Goal: Task Accomplishment & Management: Use online tool/utility

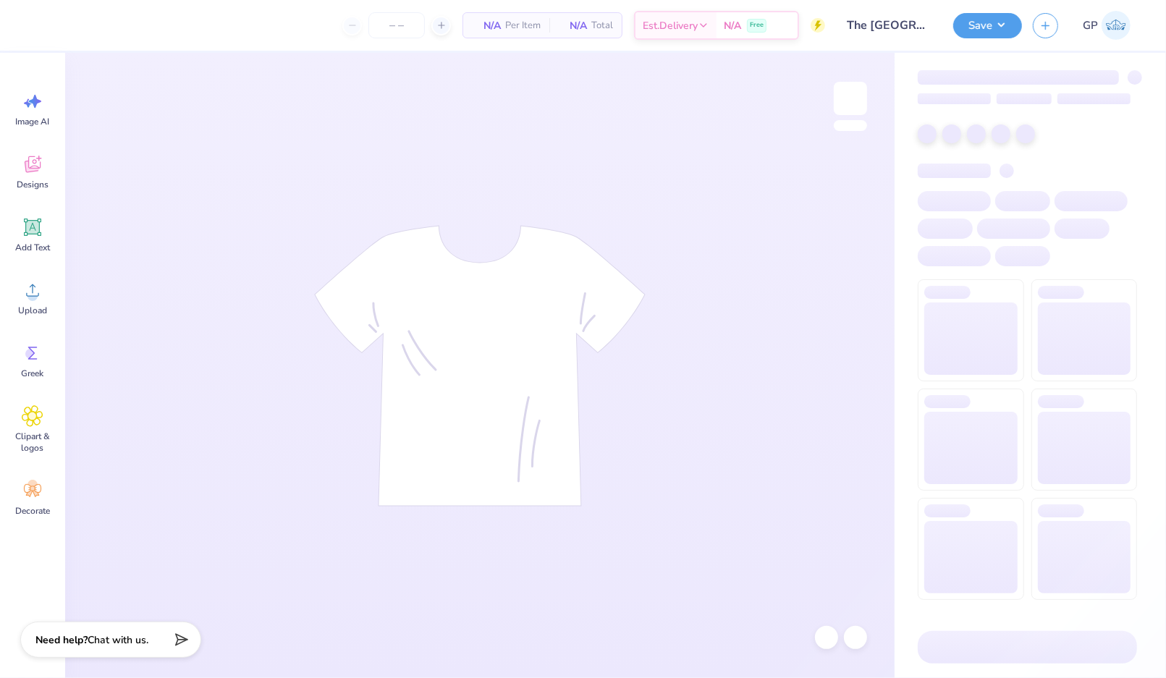
type input "9"
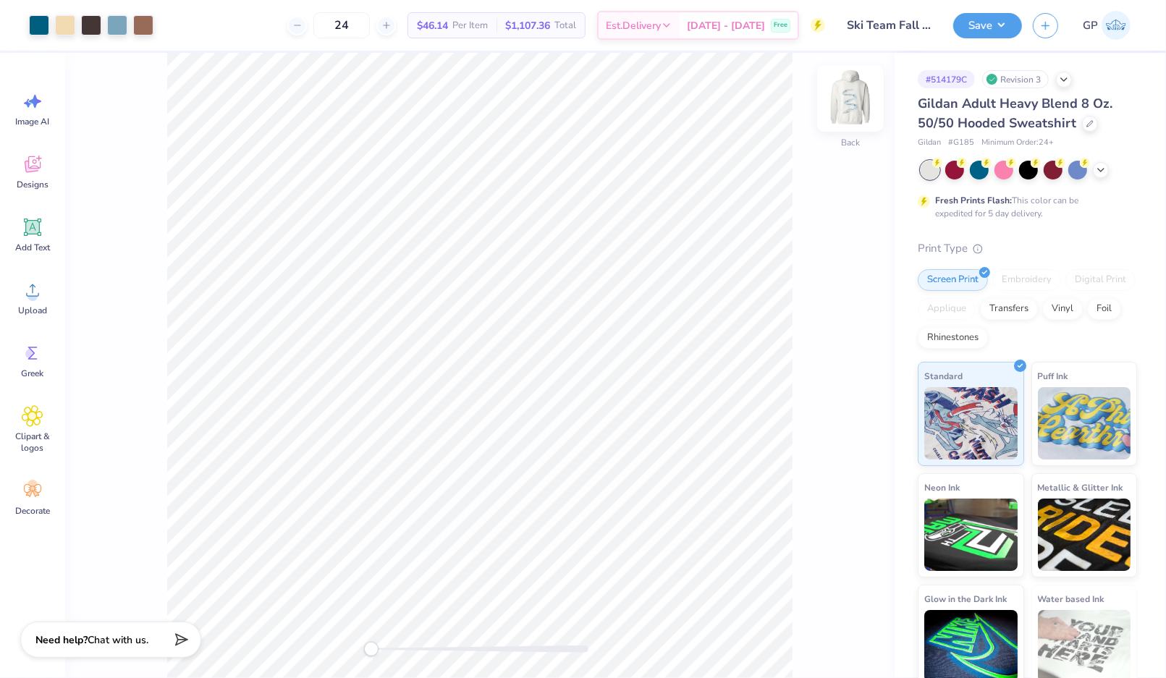
click at [850, 103] on img at bounding box center [850, 98] width 58 height 58
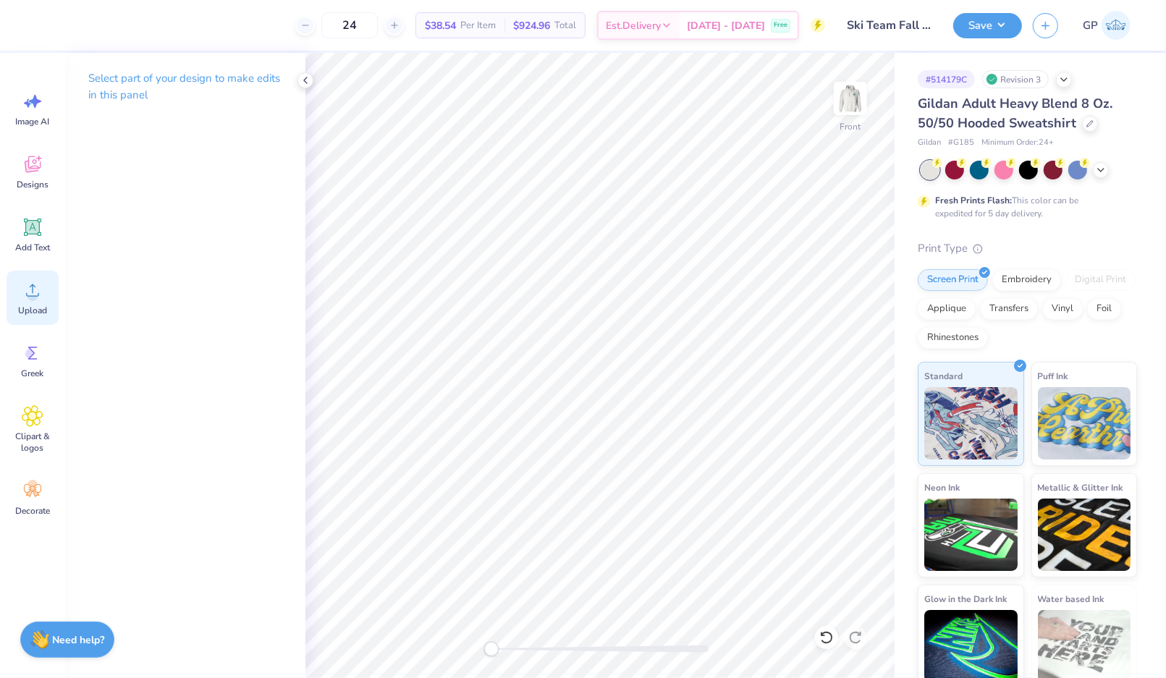
click at [20, 286] on div "Upload" at bounding box center [33, 298] width 52 height 54
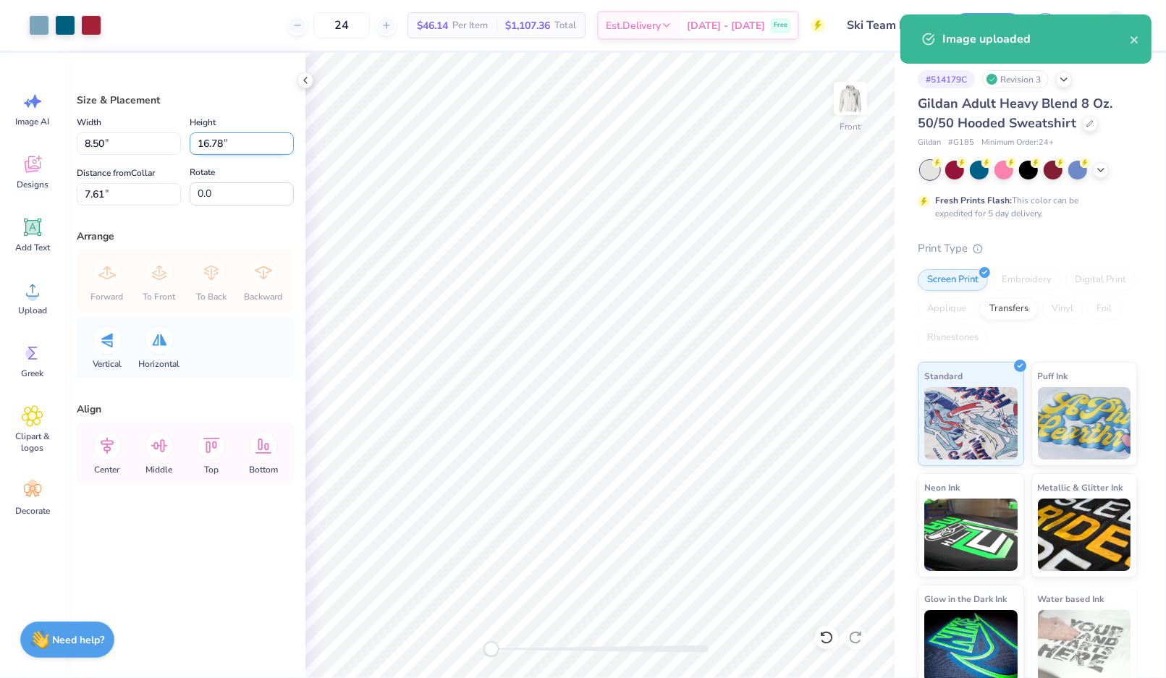
click at [224, 134] on input "16.78" at bounding box center [242, 143] width 104 height 22
type input "15"
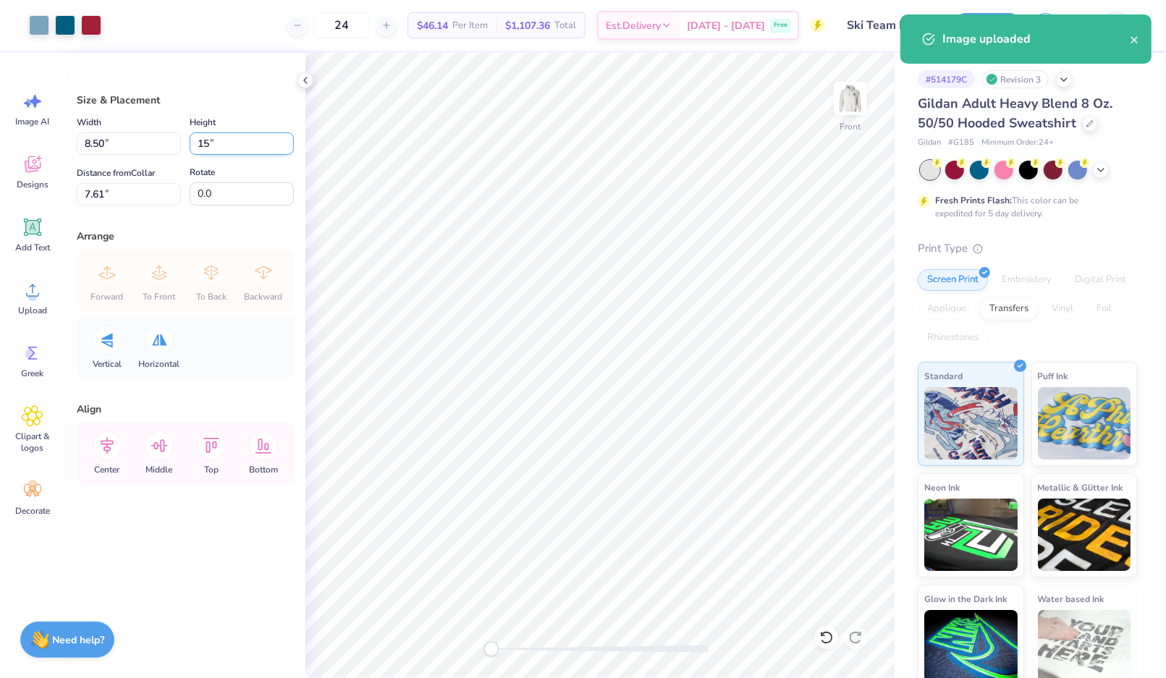
type input "7.60"
type input "15.00"
click at [116, 182] on div "Distance from Collar 8.50 8.50 "" at bounding box center [129, 184] width 104 height 41
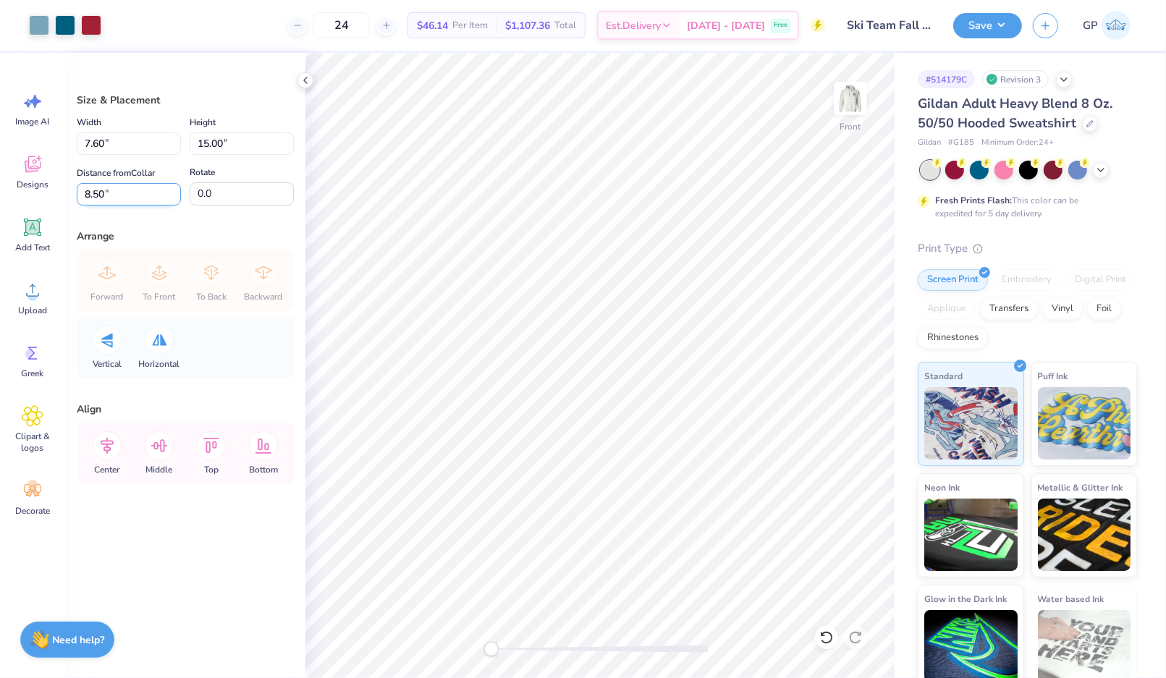
click at [117, 185] on input "8.50" at bounding box center [129, 194] width 104 height 22
type input "6"
click at [848, 109] on img at bounding box center [850, 98] width 58 height 58
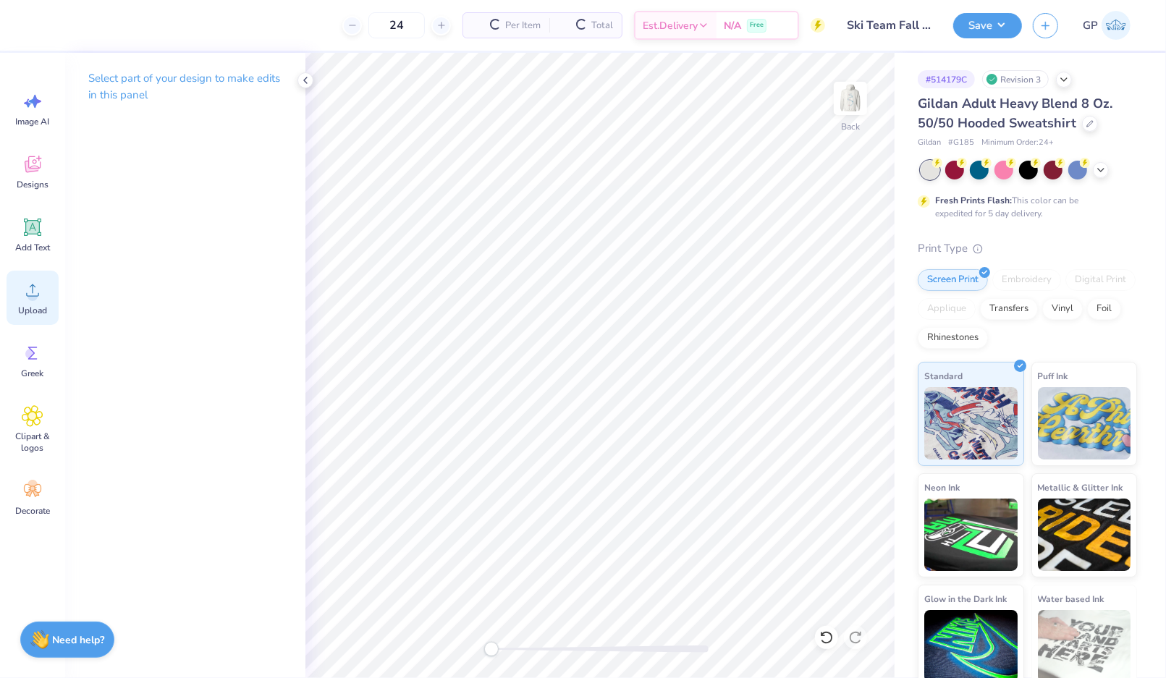
click at [27, 279] on icon at bounding box center [33, 290] width 22 height 22
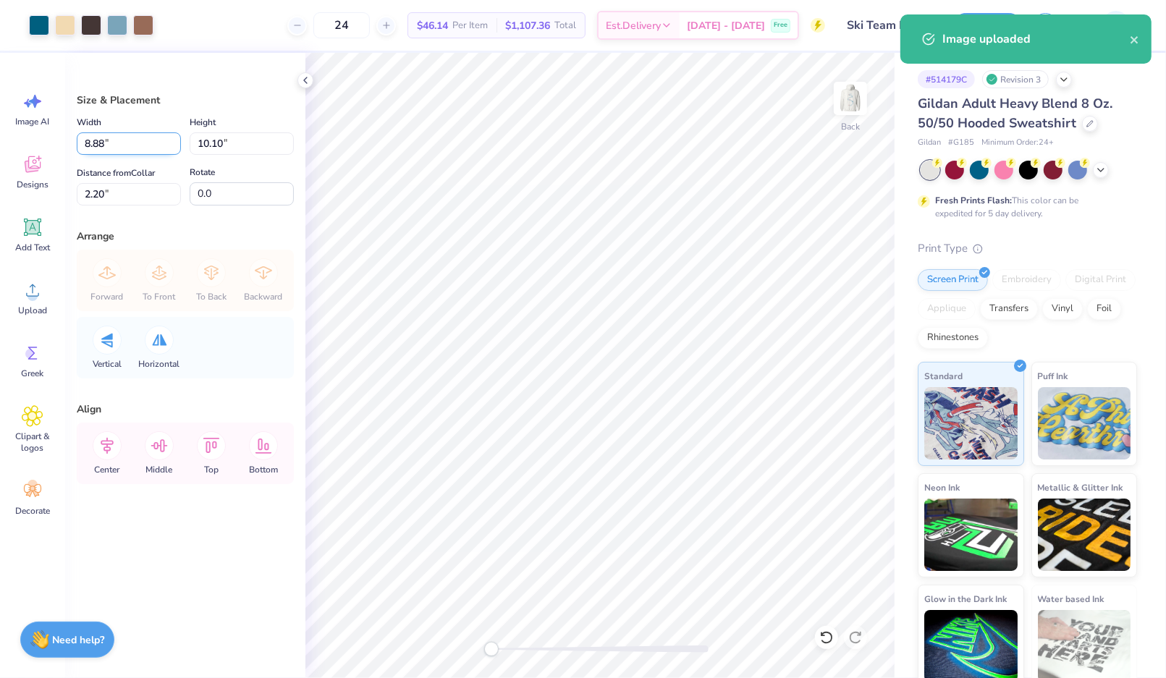
click at [124, 146] on input "8.88" at bounding box center [129, 143] width 104 height 22
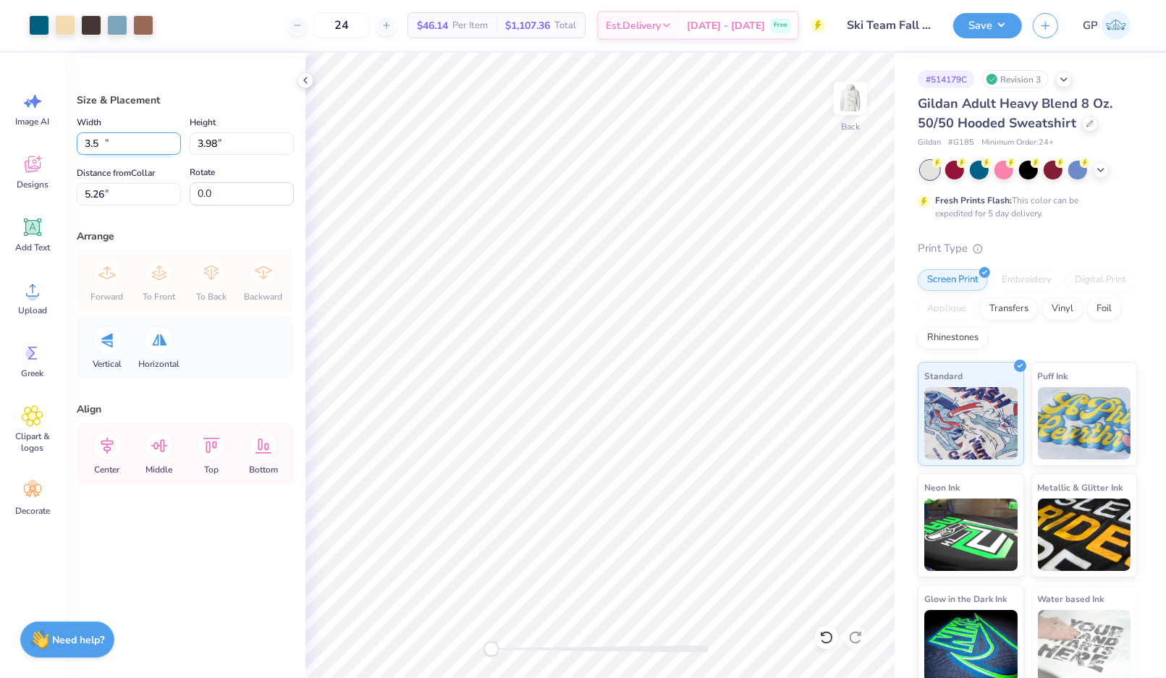
type input "3.50"
type input "3.98"
click at [112, 199] on input "5.26" at bounding box center [129, 194] width 104 height 22
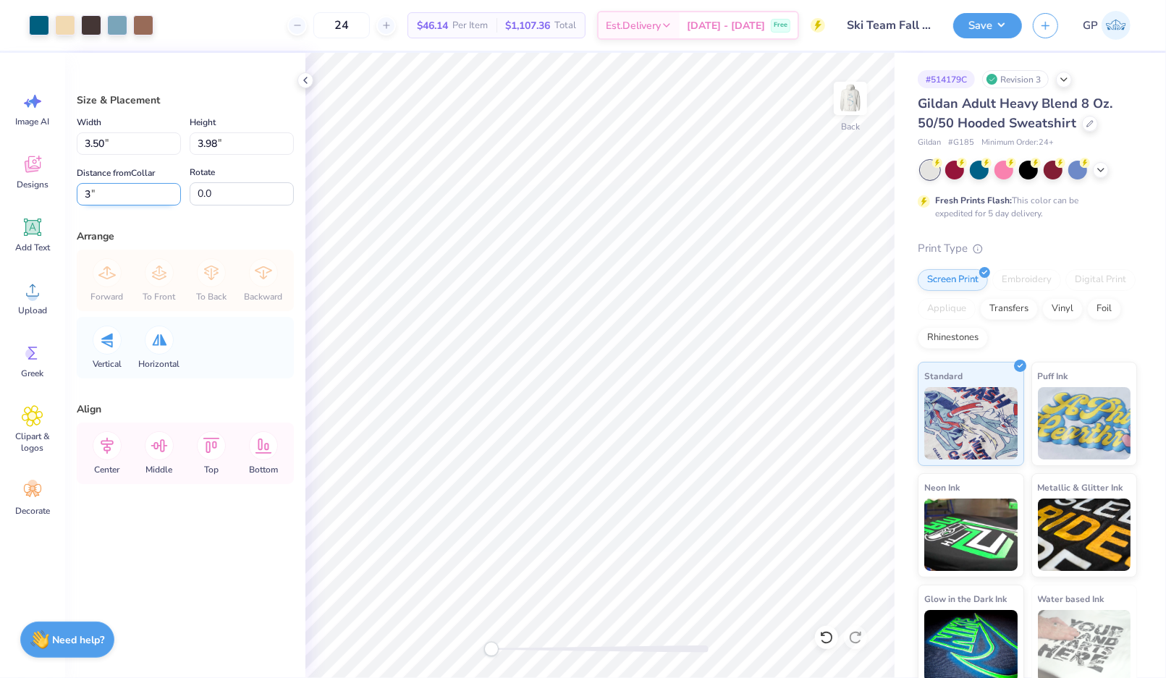
type input "3"
click at [977, 28] on button "Save" at bounding box center [987, 23] width 69 height 25
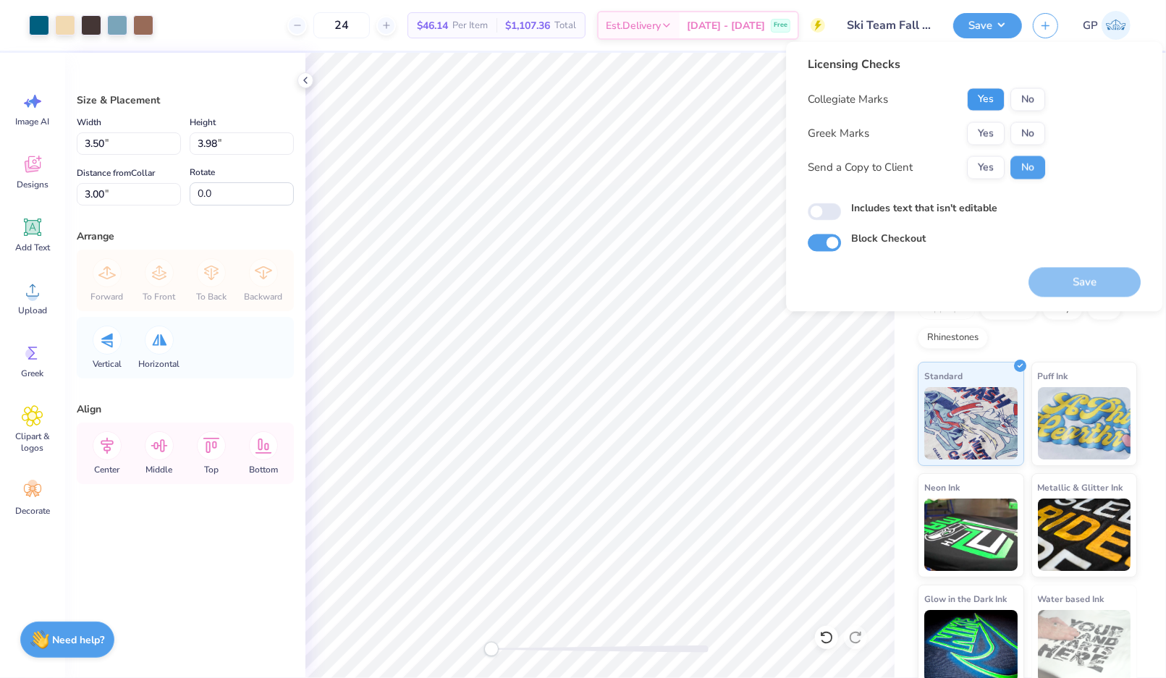
click at [992, 98] on button "Yes" at bounding box center [986, 99] width 38 height 23
click at [1042, 126] on button "No" at bounding box center [1027, 133] width 35 height 23
